Goal: Find specific page/section: Find specific page/section

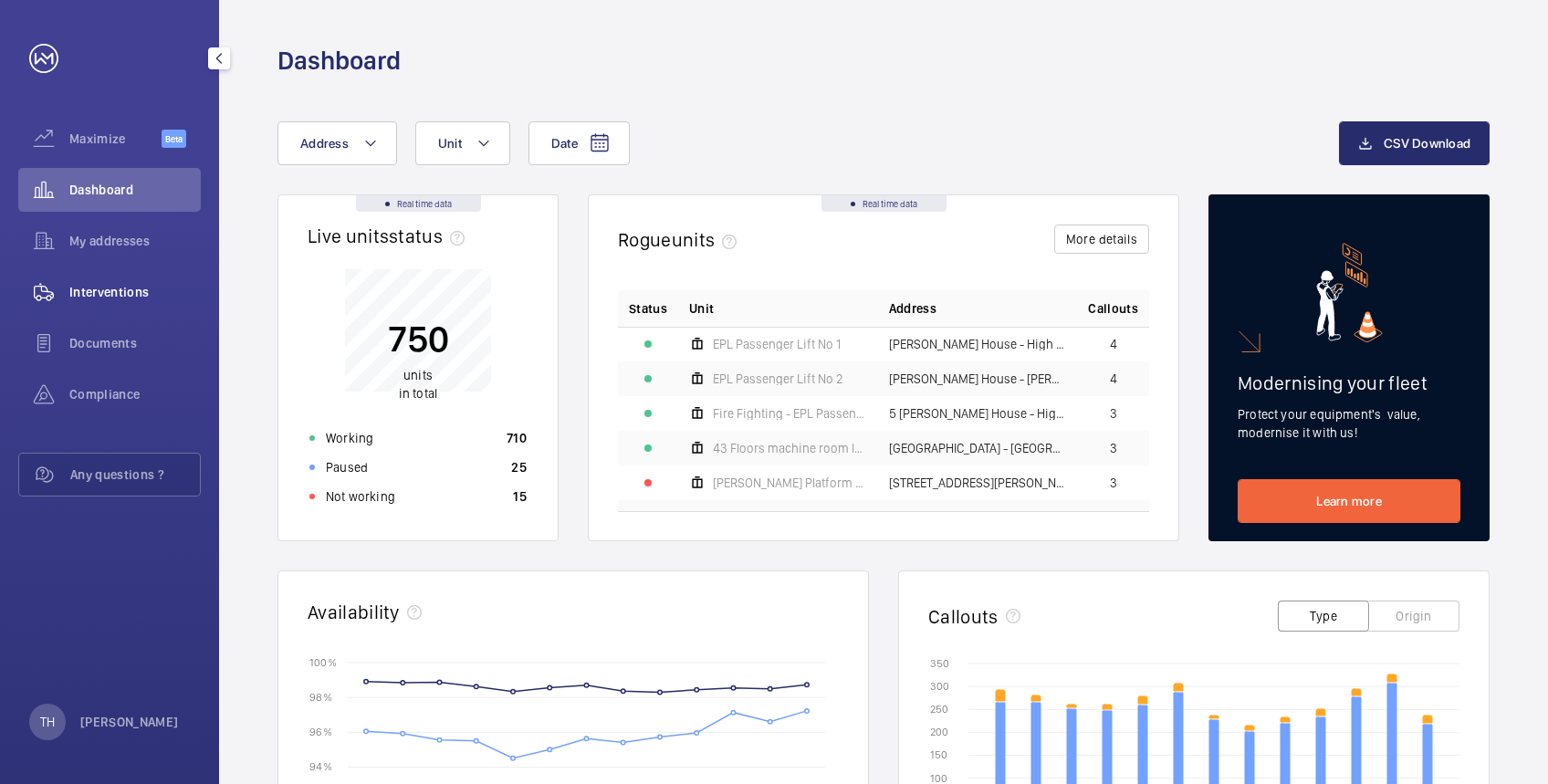
click at [96, 285] on span "Interventions" at bounding box center [135, 291] width 132 height 18
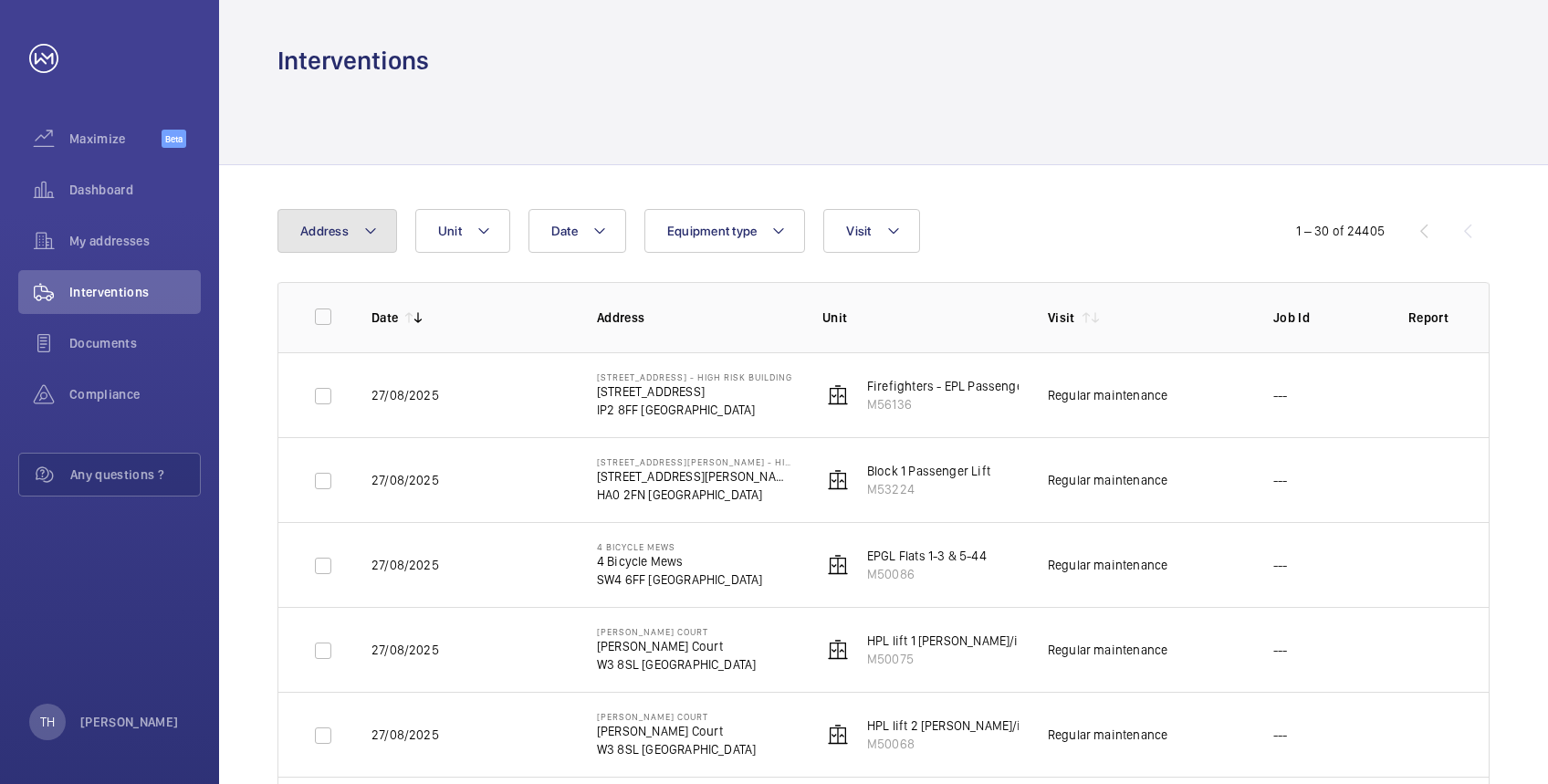
click at [368, 224] on mat-icon at bounding box center [371, 230] width 15 height 22
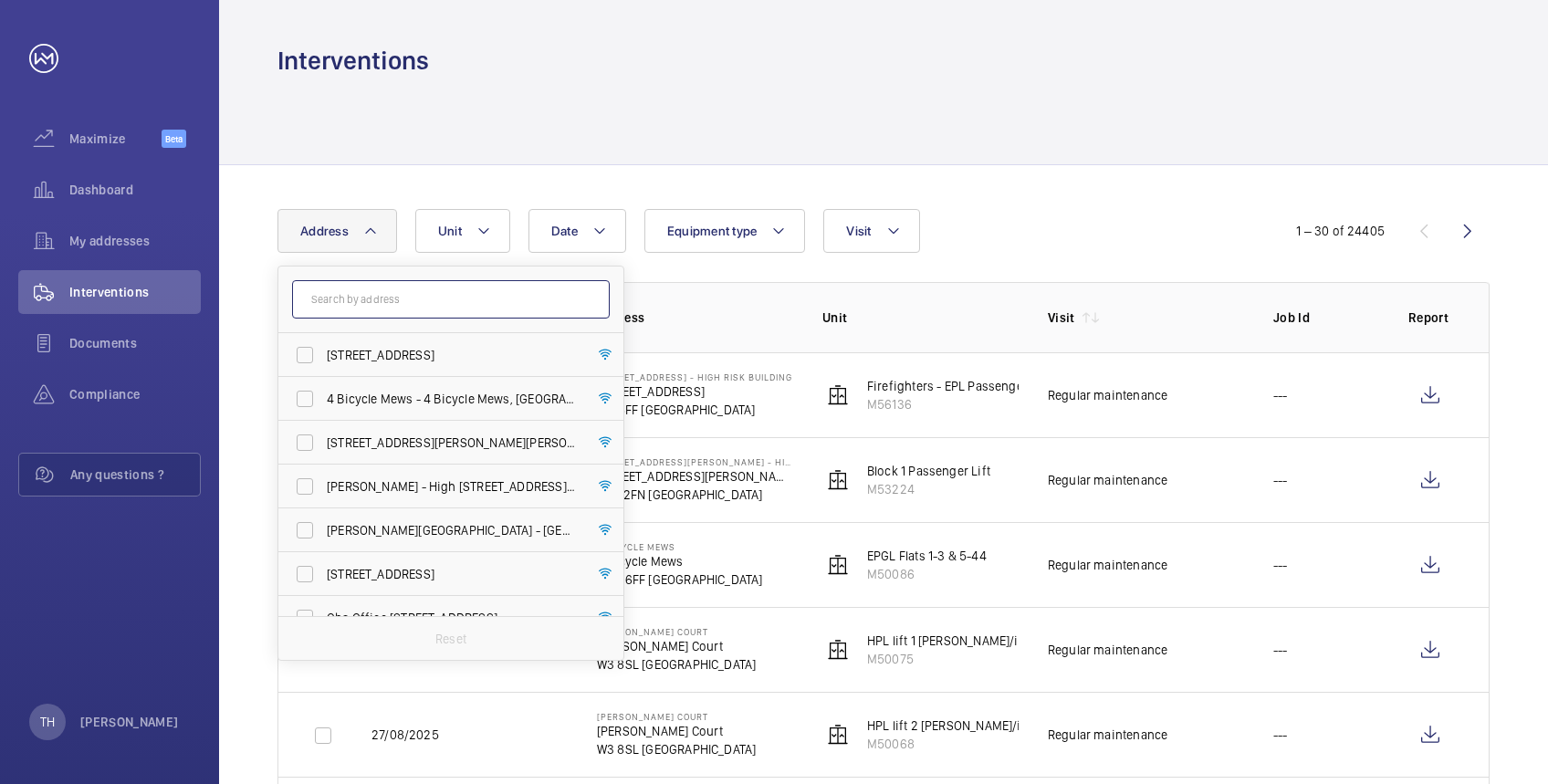
click at [377, 296] on input "text" at bounding box center [451, 299] width 317 height 38
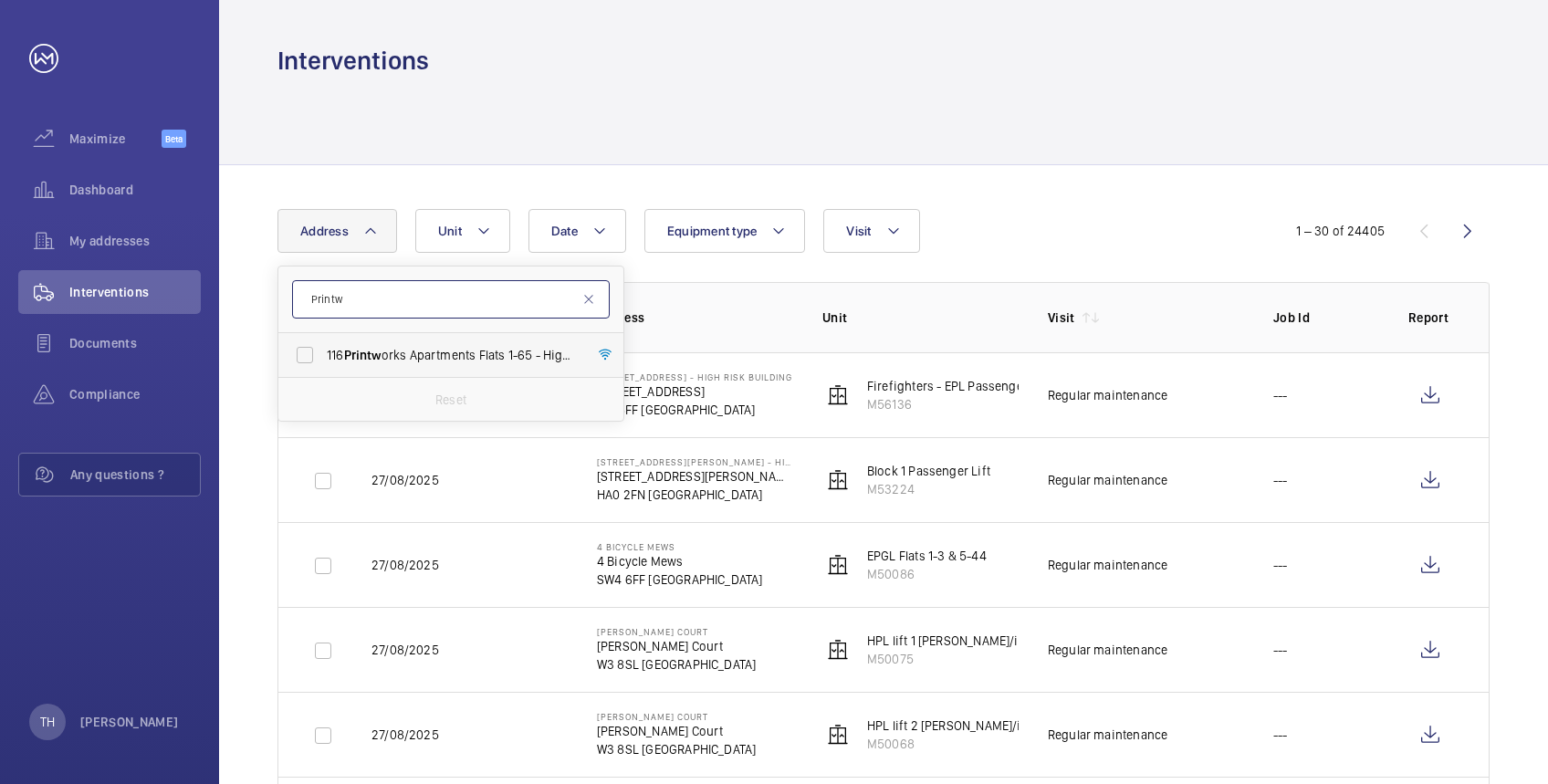
type input "Printw"
click at [365, 339] on label "116 Printw orks Apartments Flats 1-65 - High Risk Building - 116 Printw orks Ap…" at bounding box center [437, 355] width 317 height 44
click at [323, 339] on input "116 Printw orks Apartments Flats 1-65 - High Risk Building - 116 Printw orks Ap…" at bounding box center [304, 354] width 37 height 37
checkbox input "true"
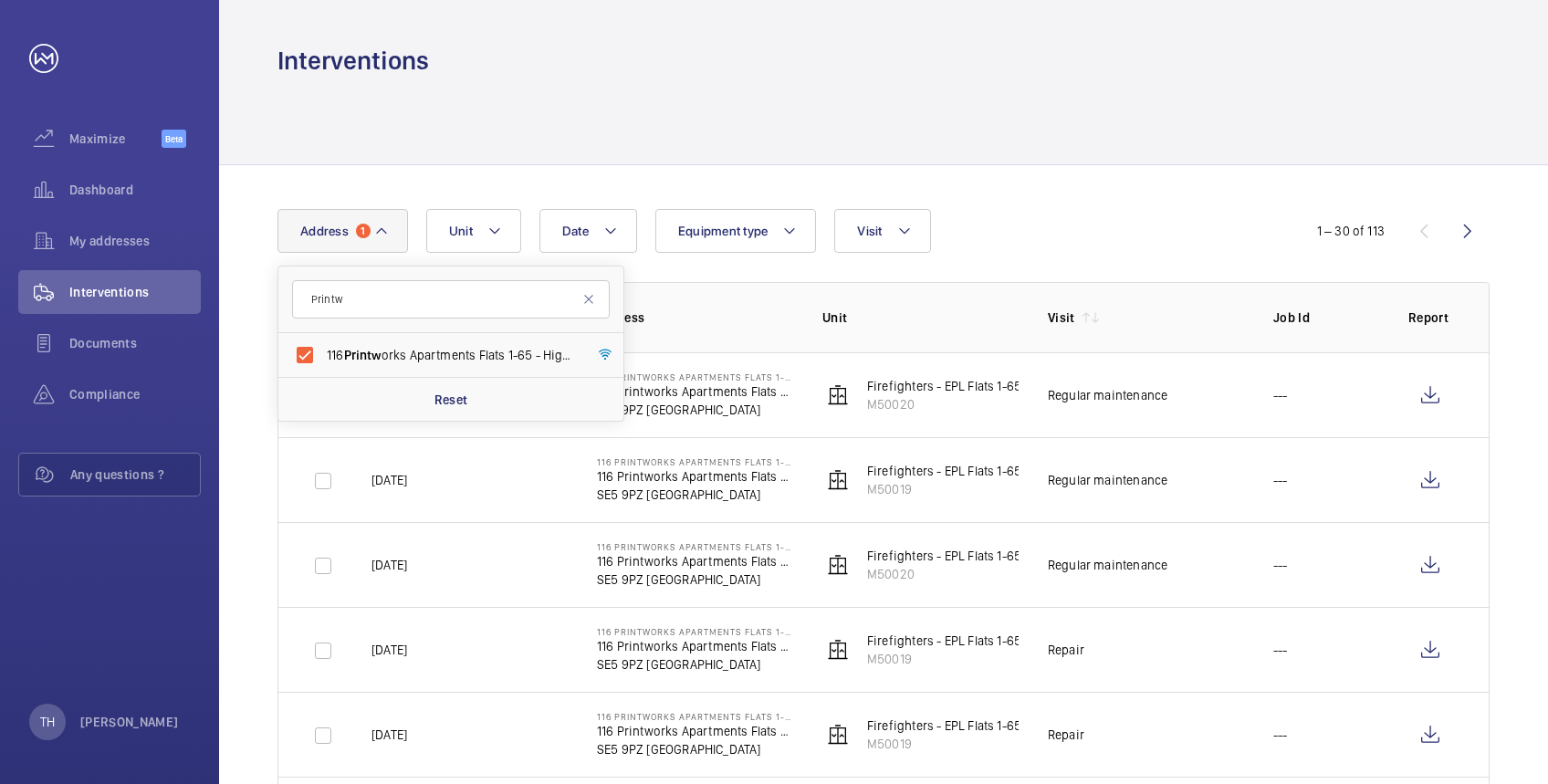
click at [718, 54] on div "Interventions" at bounding box center [883, 61] width 1212 height 34
